Goal: Transaction & Acquisition: Book appointment/travel/reservation

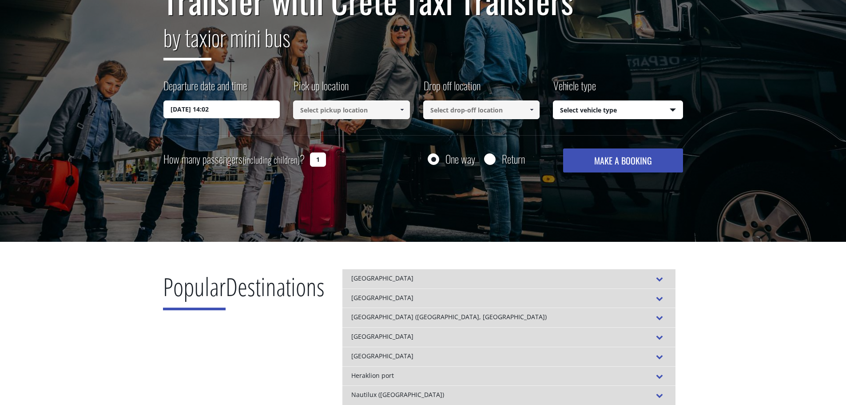
scroll to position [133, 0]
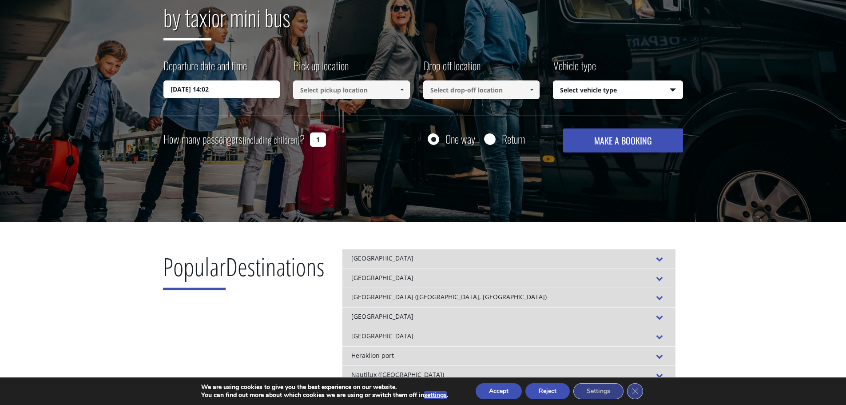
click at [179, 87] on input "[DATE] 14:02" at bounding box center [221, 89] width 117 height 18
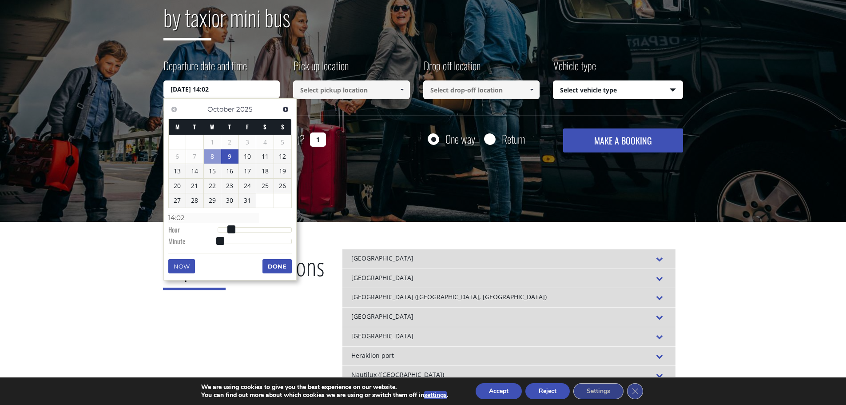
click at [229, 156] on link "9" at bounding box center [229, 156] width 17 height 14
type input "[DATE] 01:00"
type input "01:00"
type input "[DATE] 02:00"
type input "02:00"
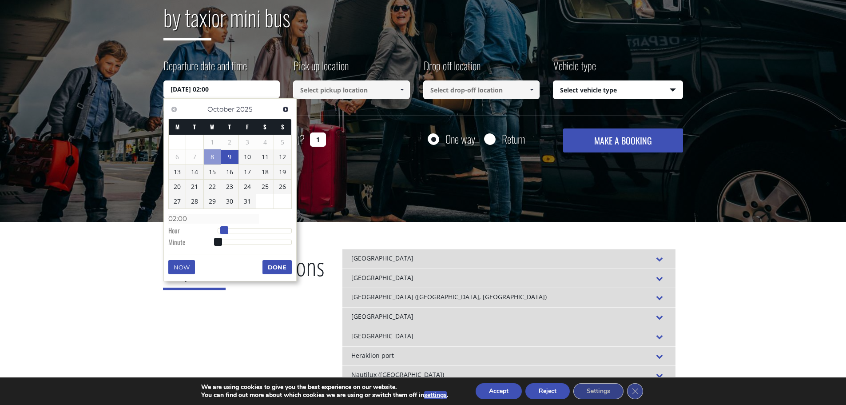
type input "[DATE] 03:00"
type input "03:00"
type input "[DATE] 04:00"
type input "04:00"
type input "[DATE] 05:00"
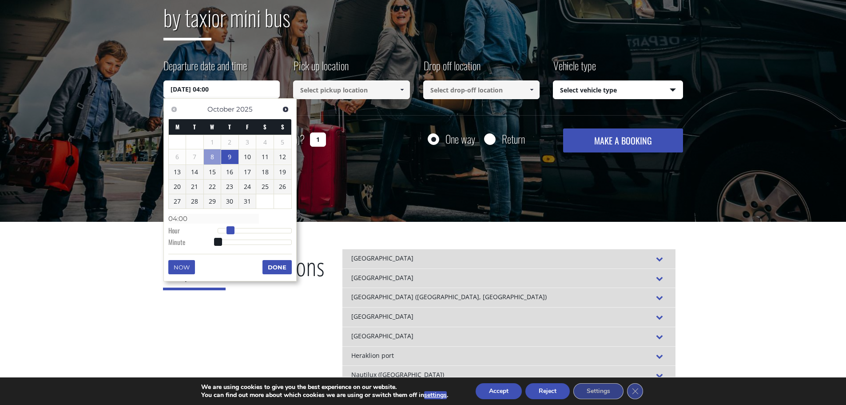
type input "05:00"
type input "[DATE] 06:00"
type input "06:00"
type input "[DATE] 07:00"
type input "07:00"
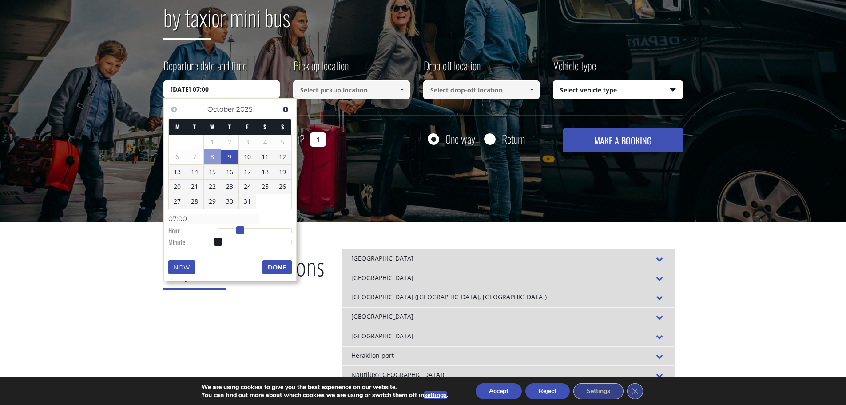
type input "[DATE] 08:00"
type input "08:00"
type input "[DATE] 09:00"
type input "09:00"
drag, startPoint x: 218, startPoint y: 232, endPoint x: 246, endPoint y: 231, distance: 28.0
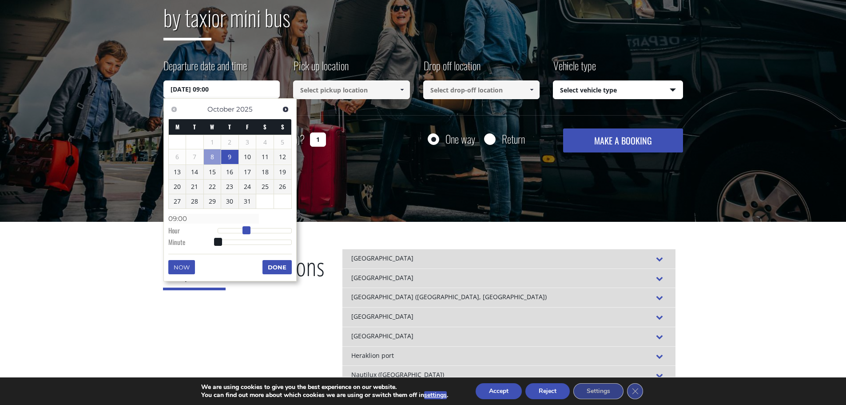
click at [246, 231] on span at bounding box center [247, 230] width 8 height 8
click at [278, 268] on button "Done" at bounding box center [277, 267] width 29 height 14
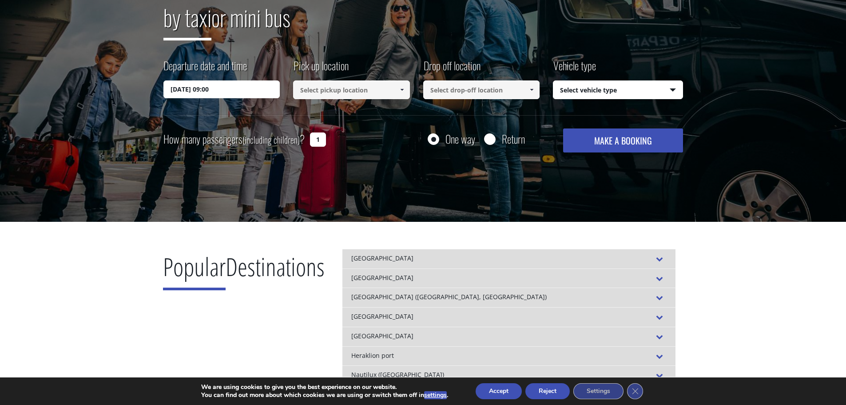
click at [348, 90] on input at bounding box center [351, 89] width 117 height 19
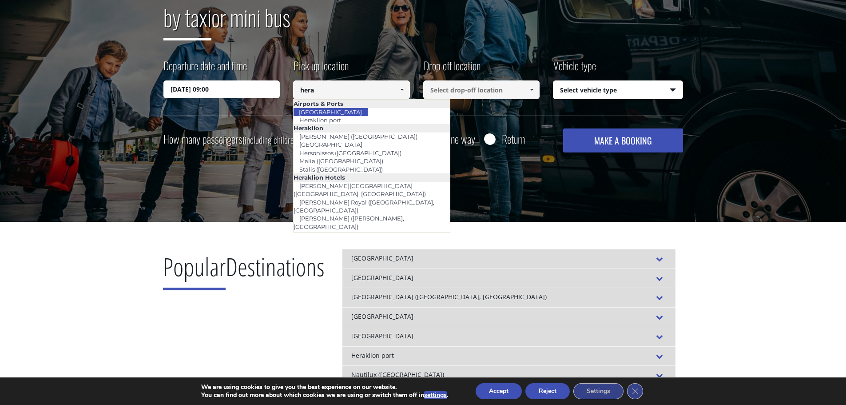
click at [340, 112] on link "[GEOGRAPHIC_DATA]" at bounding box center [330, 112] width 75 height 12
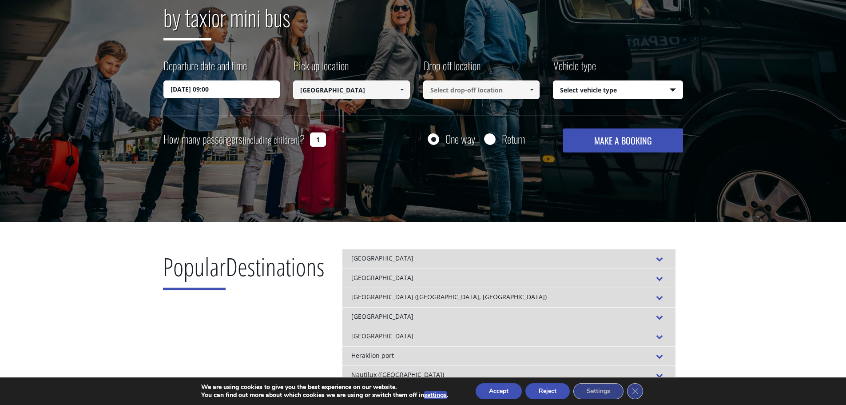
type input "[GEOGRAPHIC_DATA]"
click at [461, 92] on input at bounding box center [481, 89] width 117 height 19
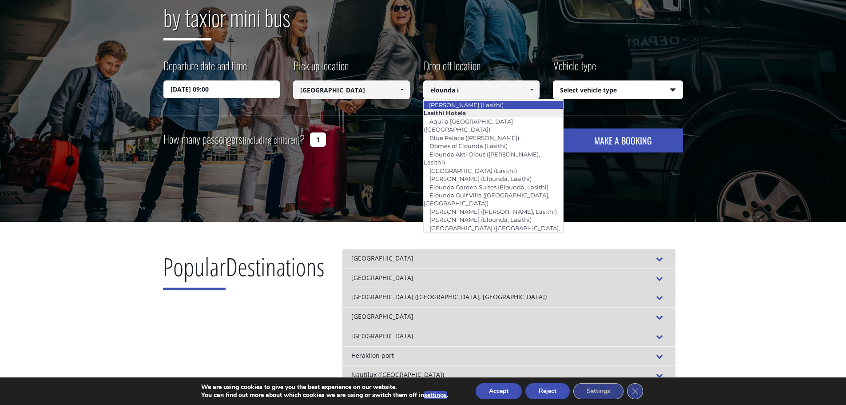
scroll to position [0, 0]
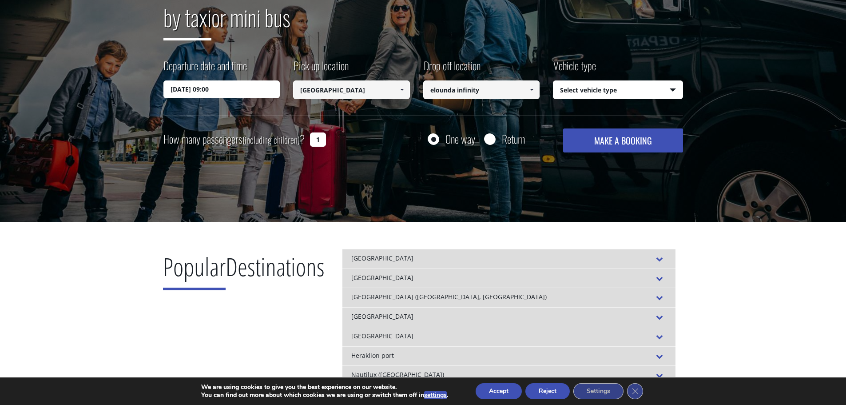
click at [533, 90] on span at bounding box center [531, 89] width 7 height 7
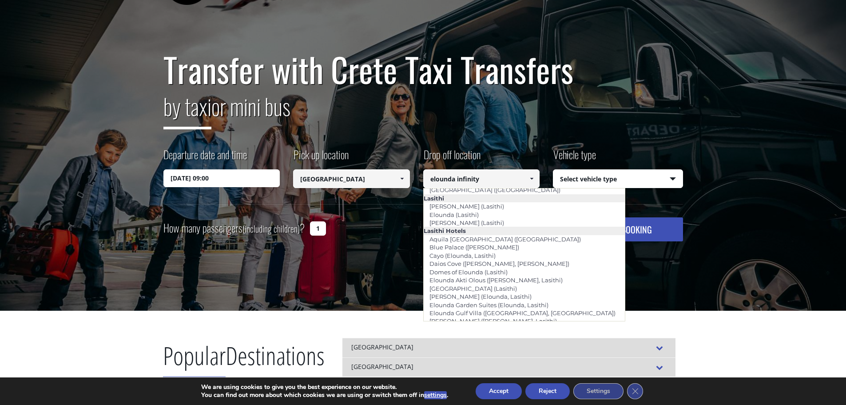
scroll to position [1197, 0]
drag, startPoint x: 457, startPoint y: 178, endPoint x: 420, endPoint y: 179, distance: 36.9
click at [420, 179] on div "Departure date and time [DATE] 09:00 Pick up location Select pickup location Se…" at bounding box center [423, 175] width 520 height 57
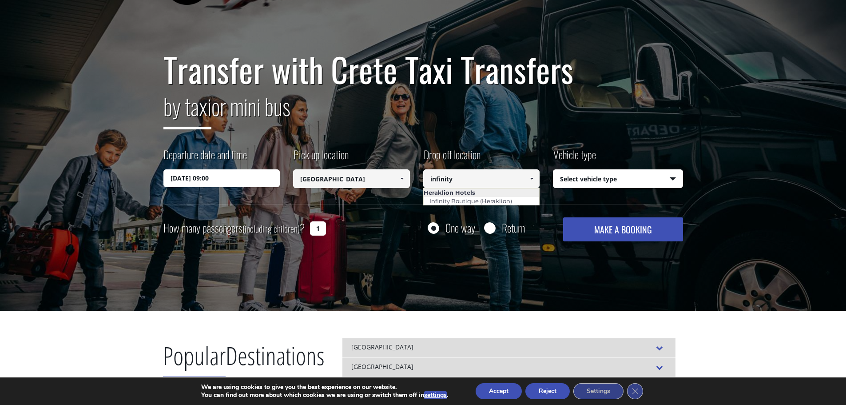
scroll to position [0, 0]
click at [467, 200] on link "Infinity Boutique (Heraklion)" at bounding box center [470, 201] width 94 height 12
type input "Infinity Boutique (Heraklion)"
click at [592, 175] on select "Select vehicle type Taxi (4 passengers) Mercedes E Class Mini Van (7 passengers…" at bounding box center [617, 179] width 129 height 19
select select "540"
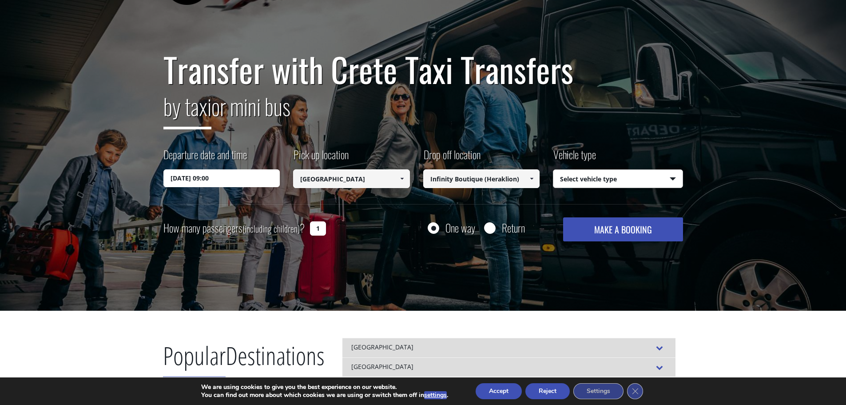
click at [553, 170] on select "Select vehicle type Taxi (4 passengers) Mercedes E Class Mini Van (7 passengers…" at bounding box center [617, 179] width 129 height 19
click at [605, 231] on button "MAKE A BOOKING" at bounding box center [622, 229] width 119 height 24
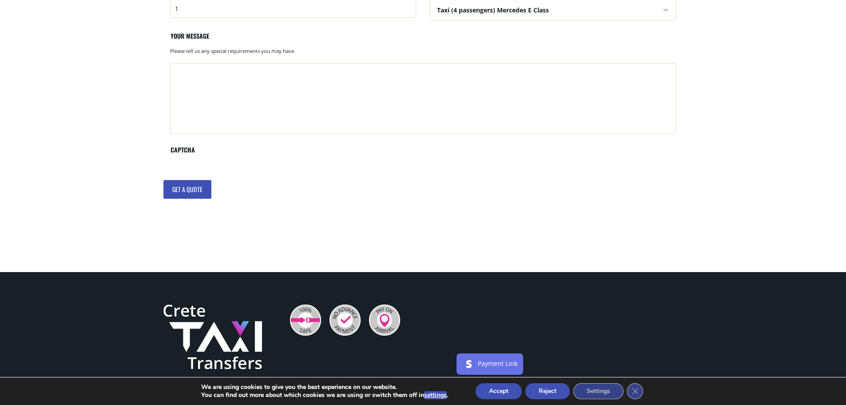
scroll to position [444, 0]
